Goal: Information Seeking & Learning: Find specific page/section

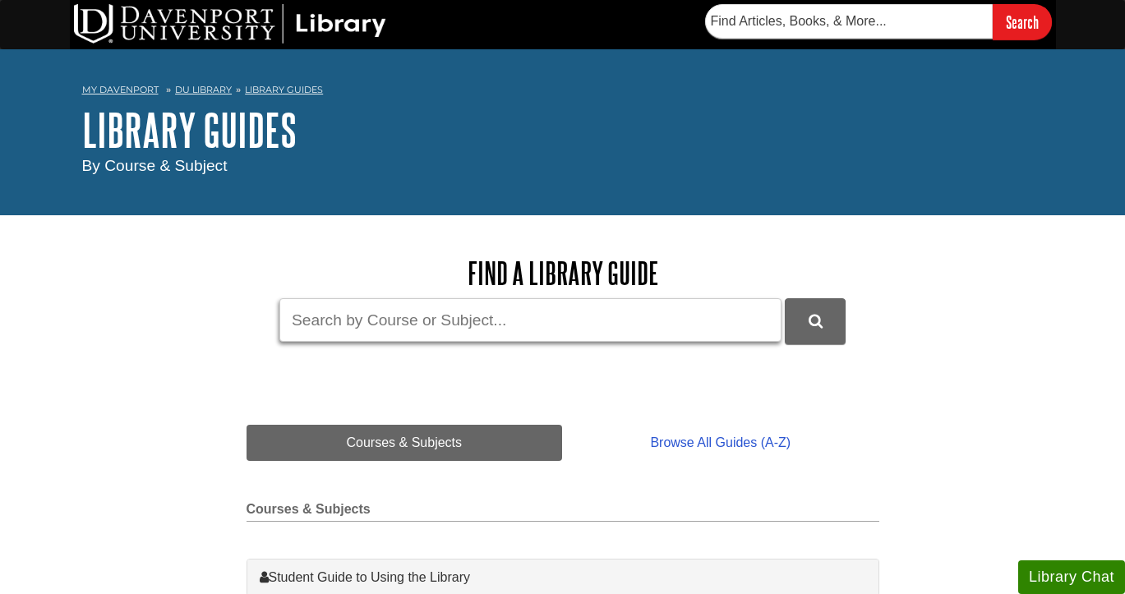
click at [354, 314] on input "Guide Search Terms" at bounding box center [530, 320] width 502 height 44
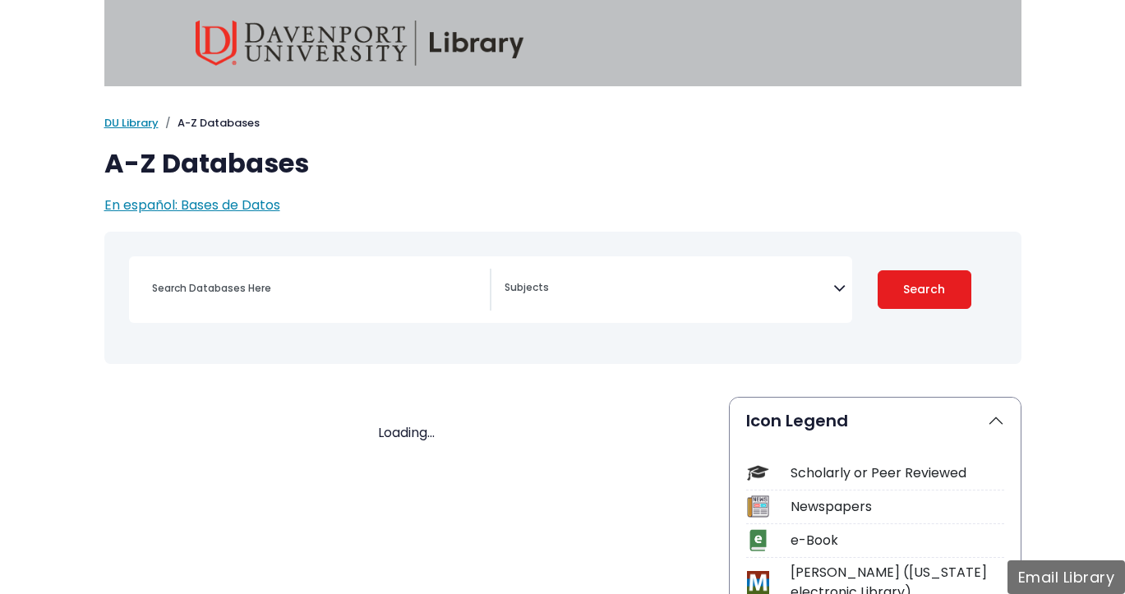
select select "Database Subject Filter"
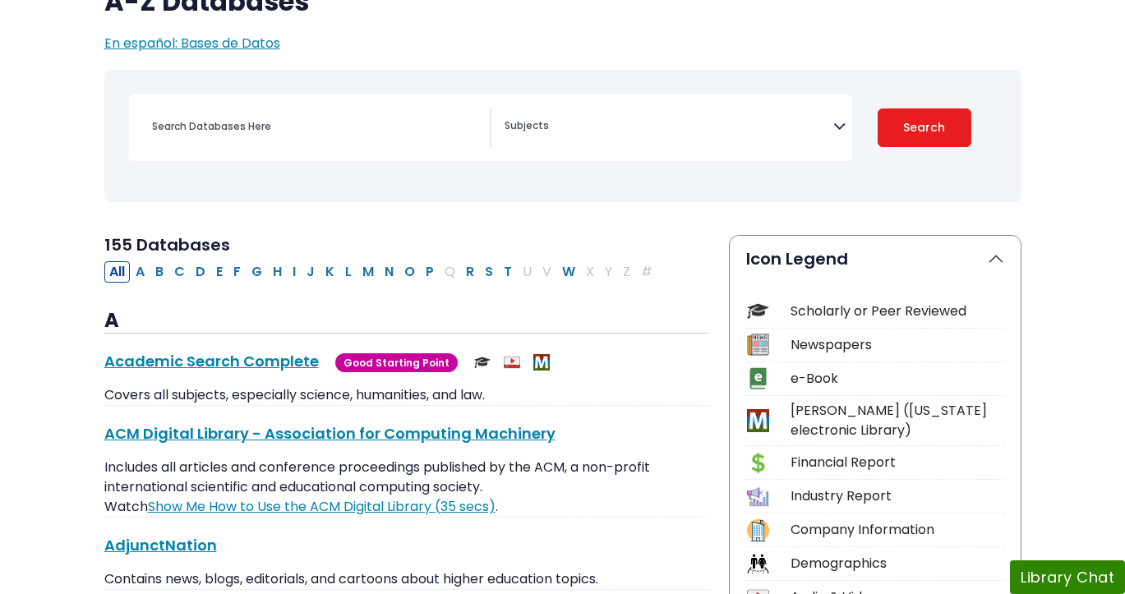
scroll to position [161, 0]
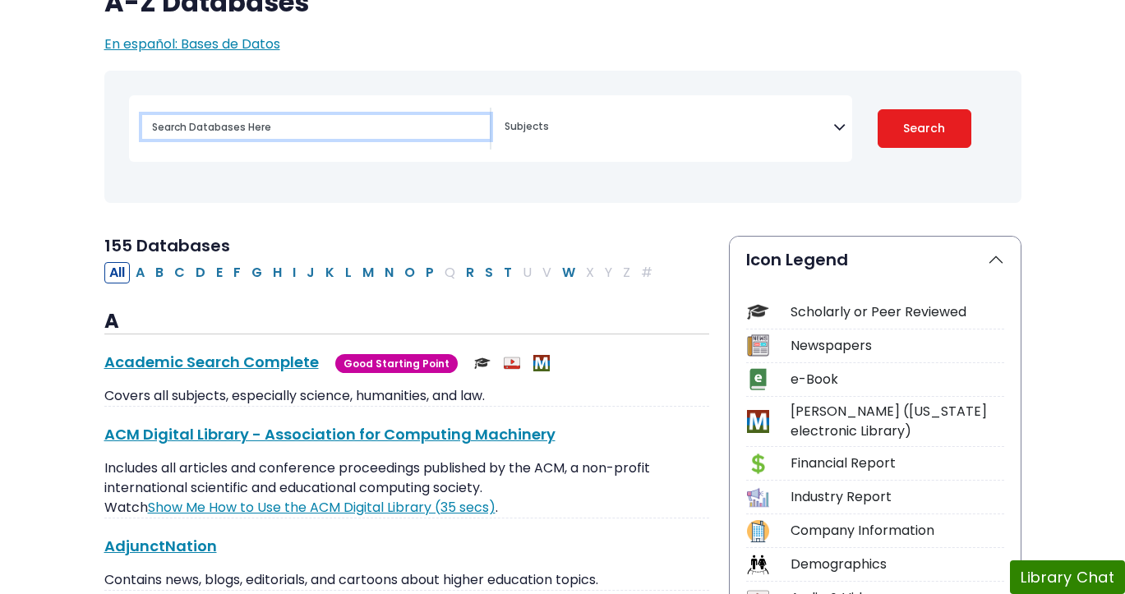
click at [314, 118] on input "Search database by title or keyword" at bounding box center [316, 127] width 348 height 24
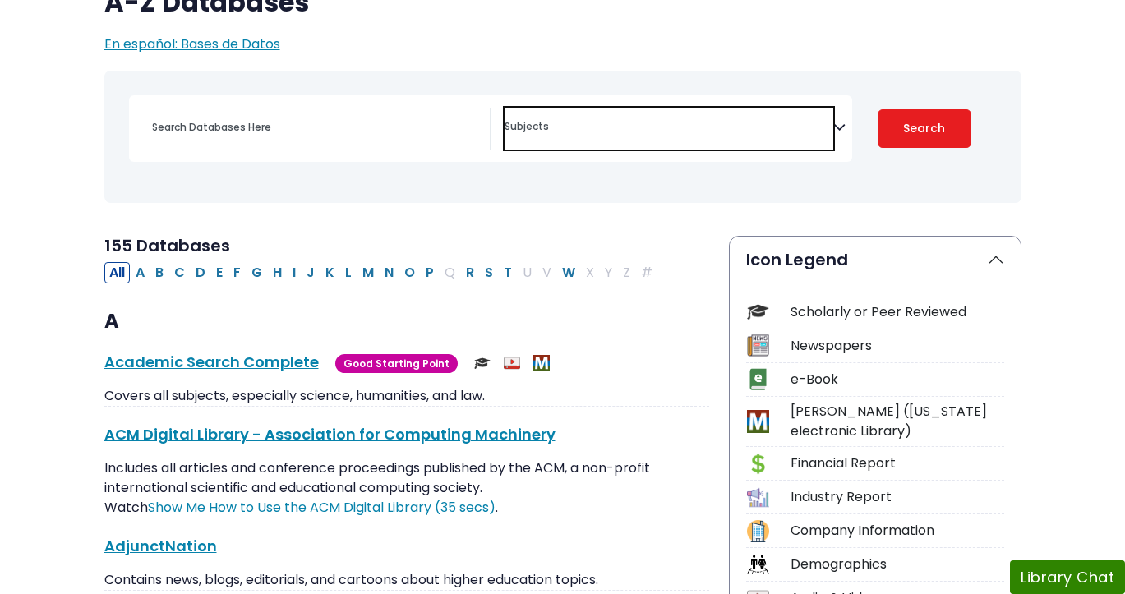
click at [592, 142] on span "Search filters" at bounding box center [669, 129] width 329 height 42
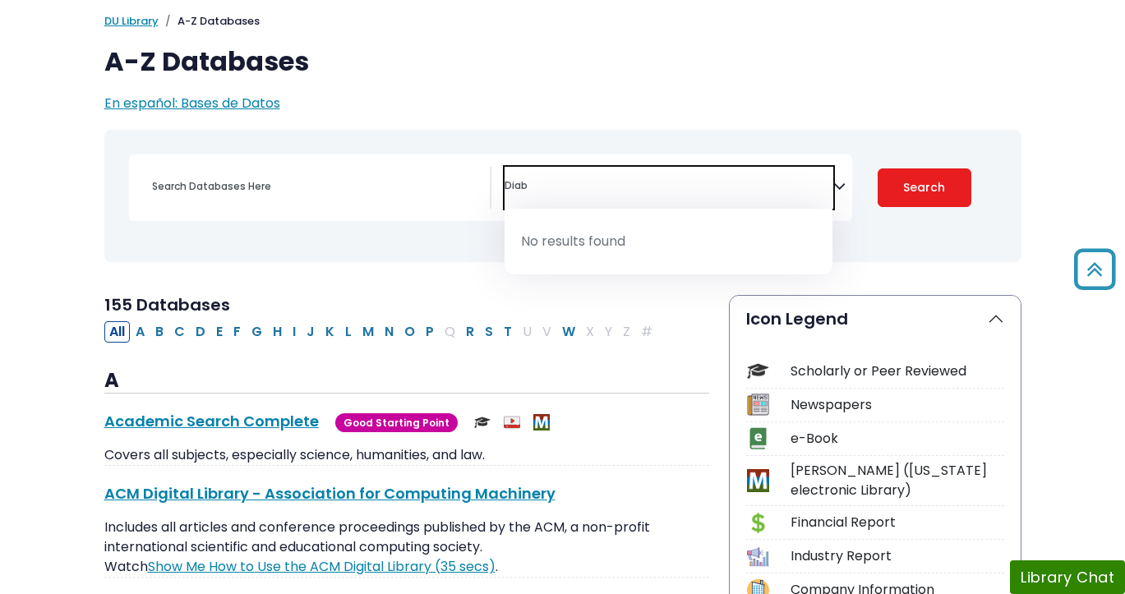
scroll to position [0, 0]
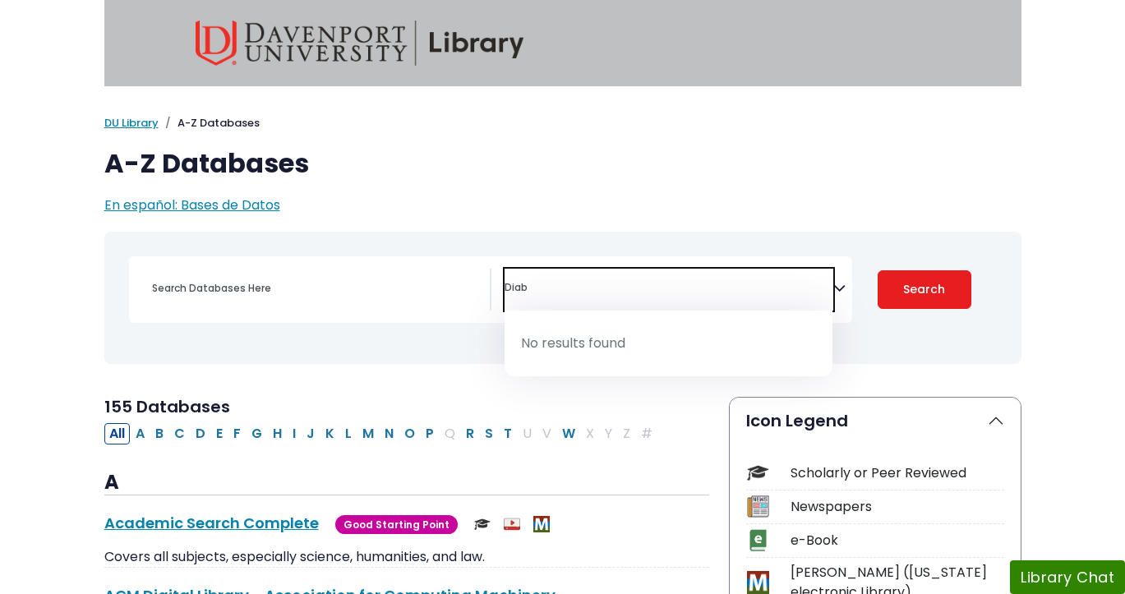
type textarea "Diab"
